Goal: Task Accomplishment & Management: Use online tool/utility

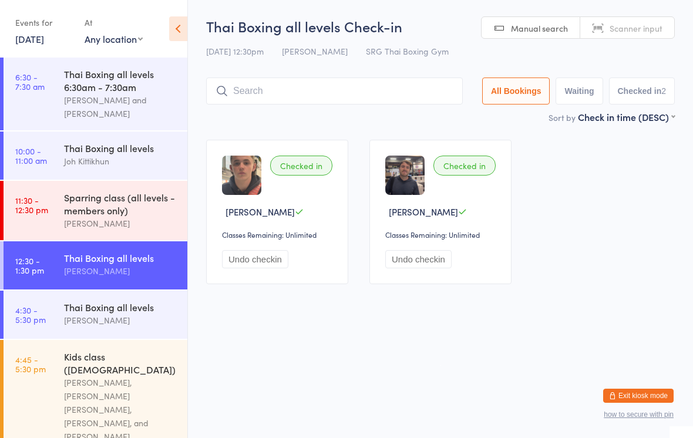
click at [274, 93] on input "search" at bounding box center [334, 90] width 257 height 27
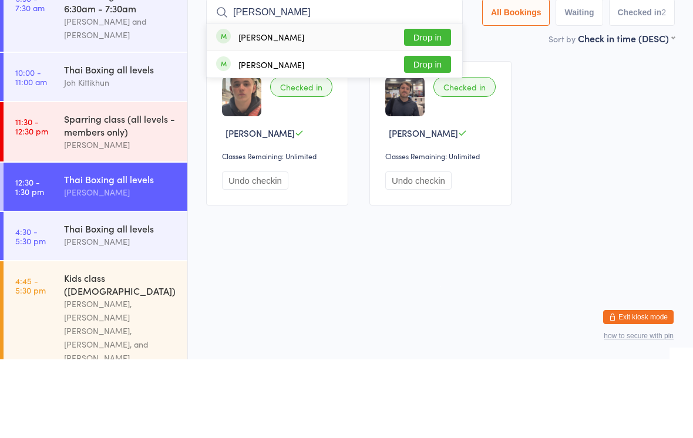
type input "[PERSON_NAME]"
click at [424, 107] on button "Drop in" at bounding box center [427, 115] width 47 height 17
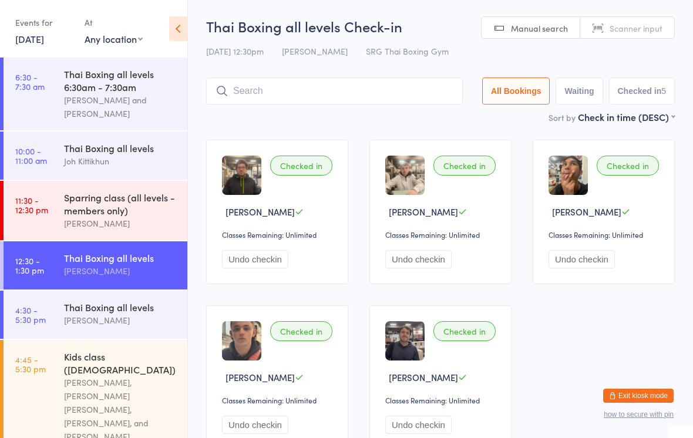
click at [277, 103] on input "search" at bounding box center [334, 90] width 257 height 27
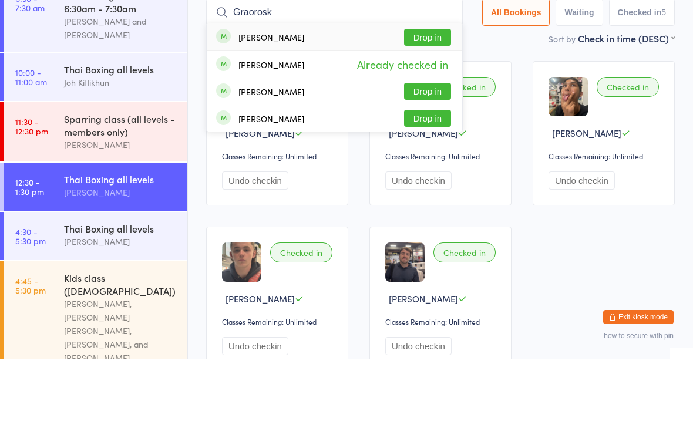
type input "Graoroski"
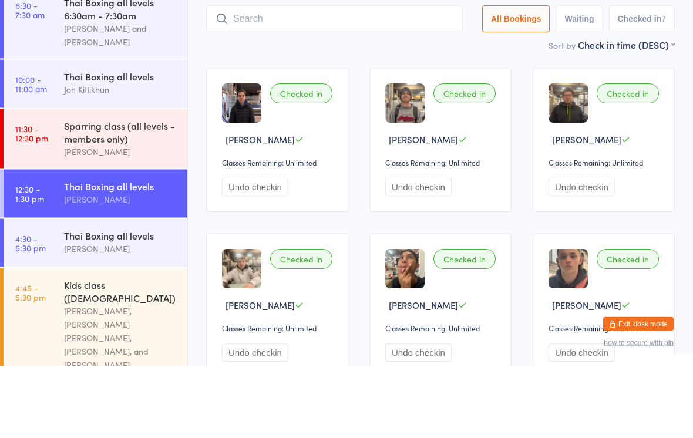
click at [288, 77] on input "search" at bounding box center [334, 90] width 257 height 27
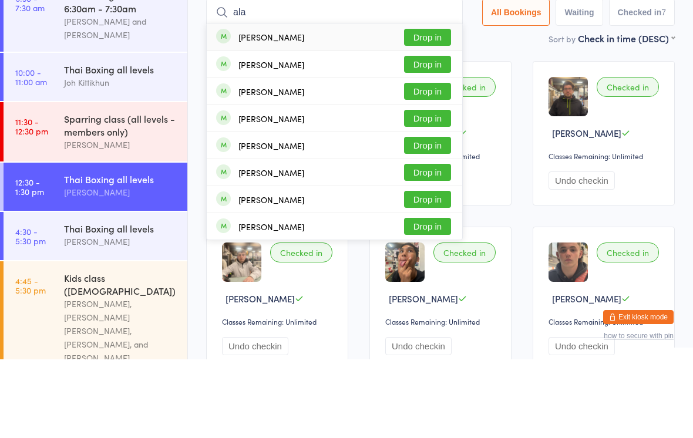
type input "ala"
click at [436, 107] on button "Drop in" at bounding box center [427, 115] width 47 height 17
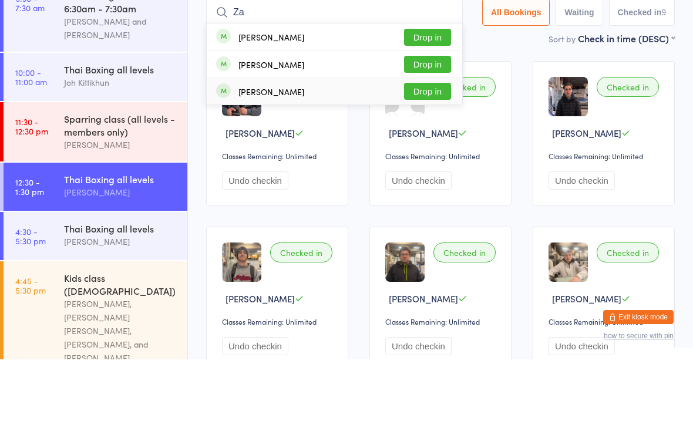
type input "Za"
click at [295, 157] on div "[PERSON_NAME] Drop in" at bounding box center [334, 170] width 255 height 26
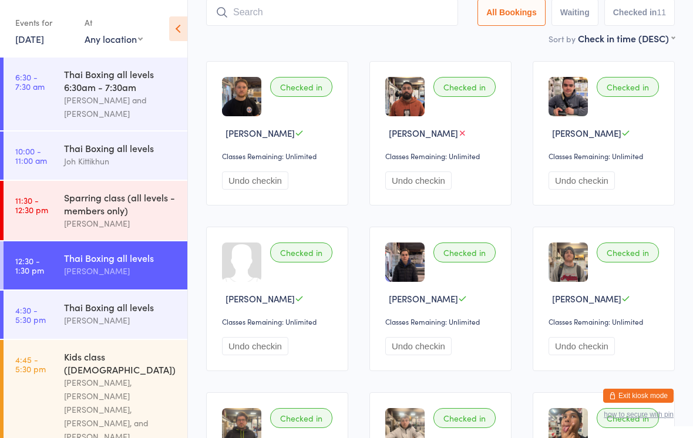
click at [304, 15] on input "search" at bounding box center [332, 12] width 252 height 27
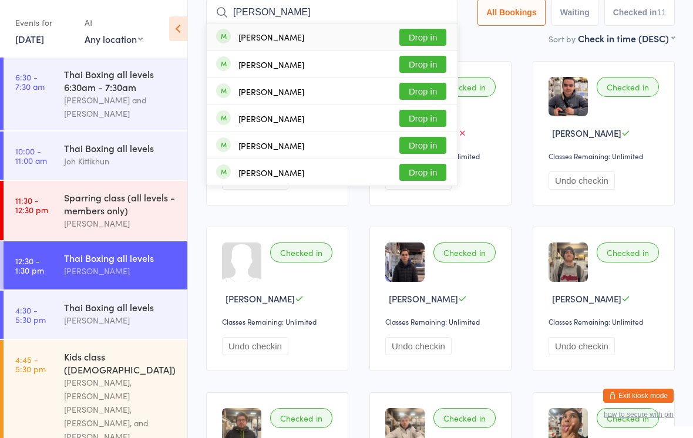
type input "[PERSON_NAME]"
click at [437, 38] on button "Drop in" at bounding box center [422, 37] width 47 height 17
